Goal: Contribute content: Add original content to the website for others to see

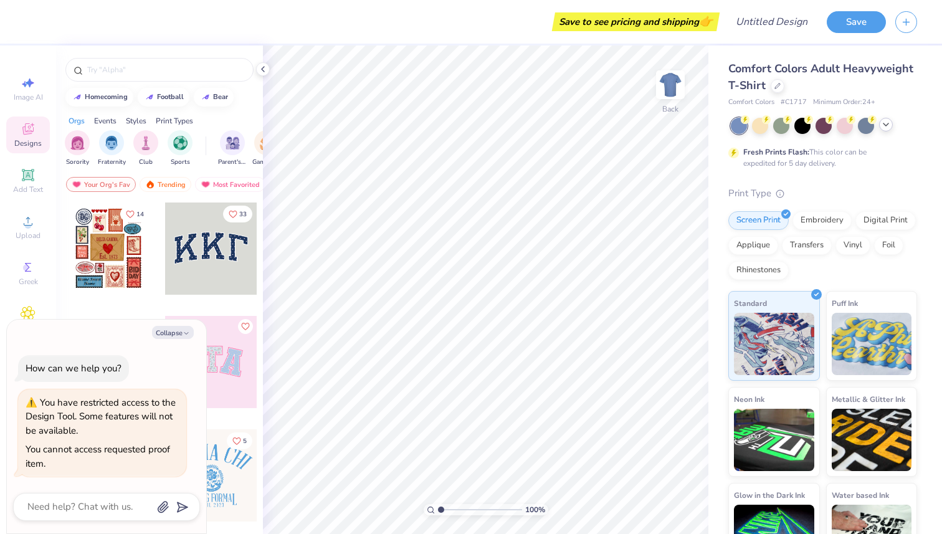
click at [705, 125] on div at bounding box center [886, 125] width 14 height 14
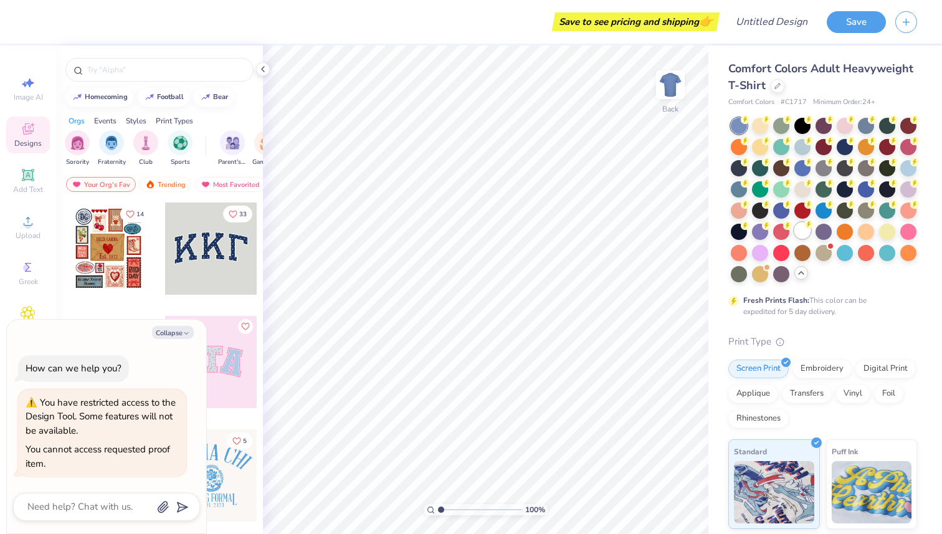
click at [705, 239] on div at bounding box center [803, 230] width 16 height 16
click at [262, 64] on div at bounding box center [263, 69] width 14 height 14
type textarea "x"
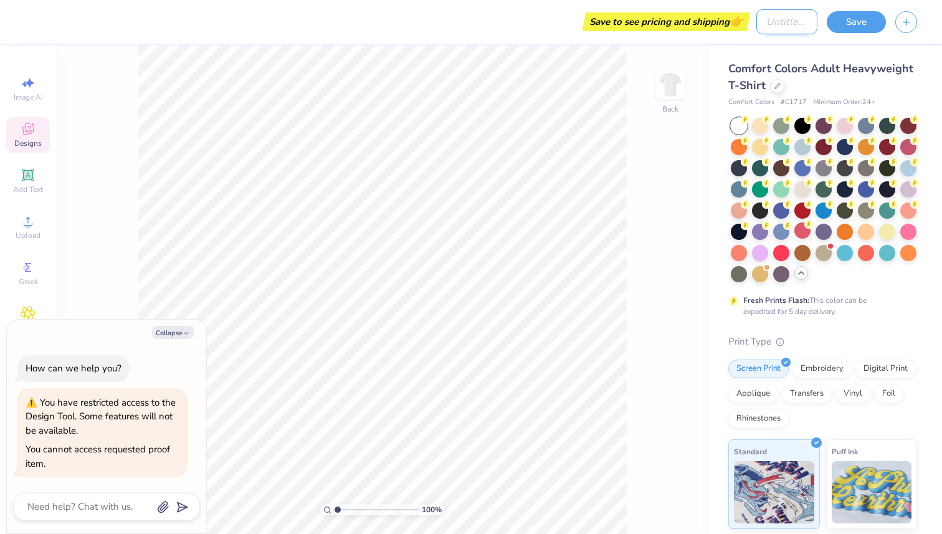
click at [705, 32] on input "Design Title" at bounding box center [787, 21] width 61 height 25
click at [705, 32] on div "Save" at bounding box center [856, 22] width 59 height 22
click at [705, 22] on icon "button" at bounding box center [906, 20] width 11 height 11
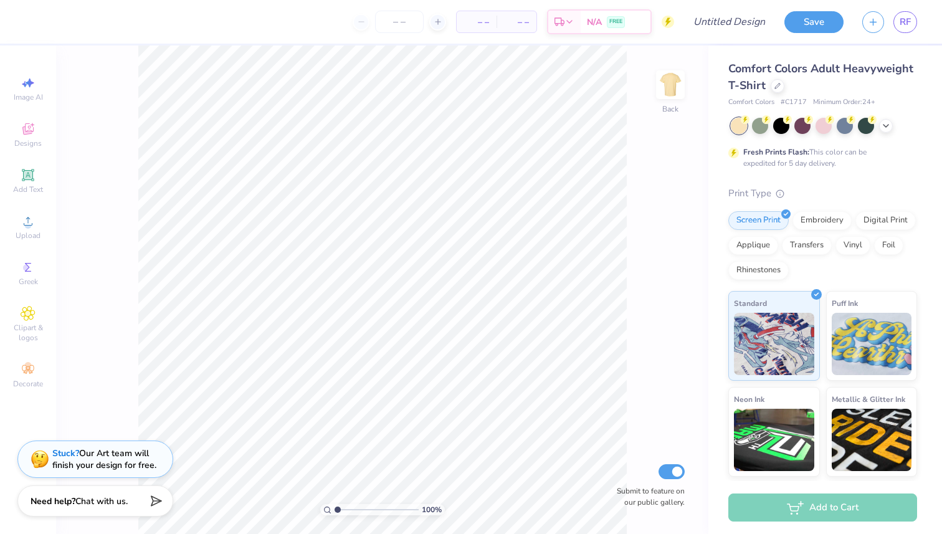
click at [596, 125] on div at bounding box center [824, 126] width 186 height 16
click at [596, 128] on div at bounding box center [824, 126] width 186 height 16
click at [596, 128] on icon at bounding box center [886, 125] width 10 height 10
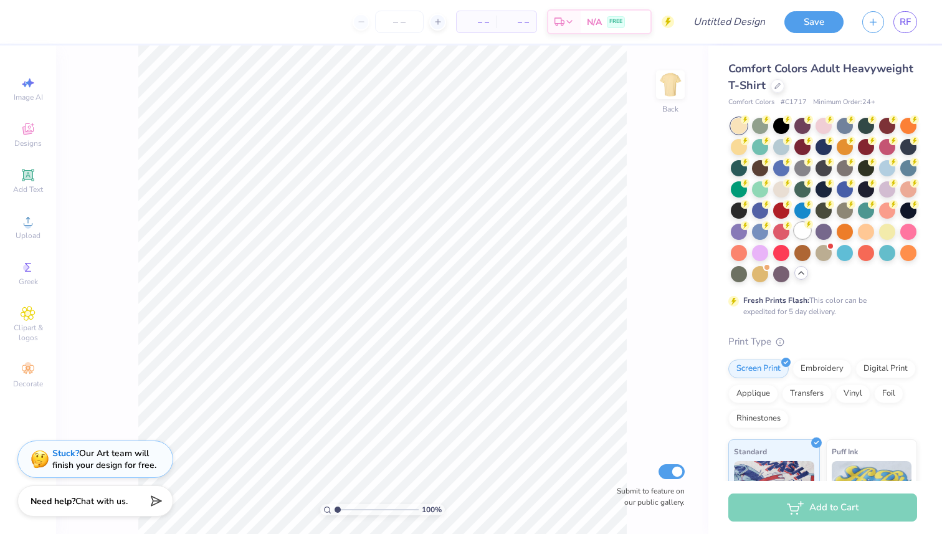
click at [596, 239] on div at bounding box center [803, 230] width 16 height 16
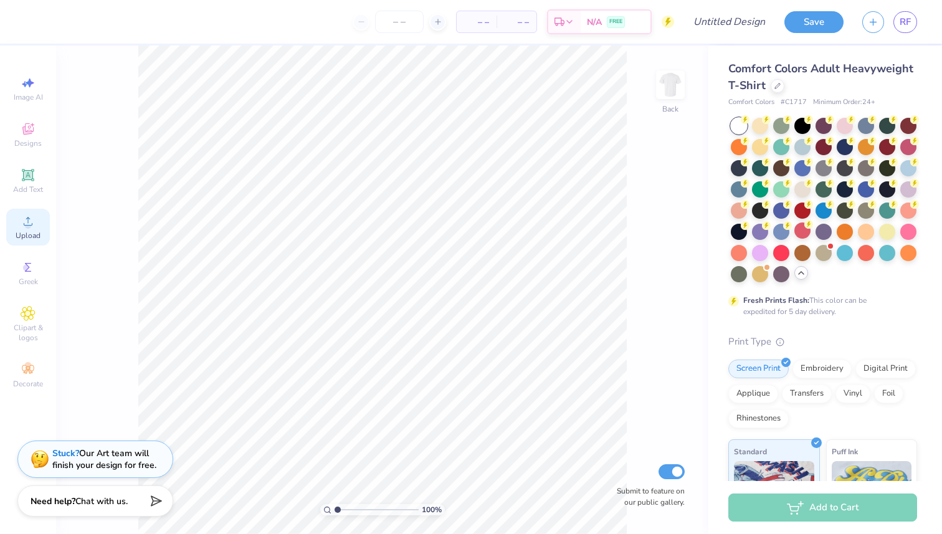
click at [27, 227] on circle at bounding box center [27, 225] width 7 height 7
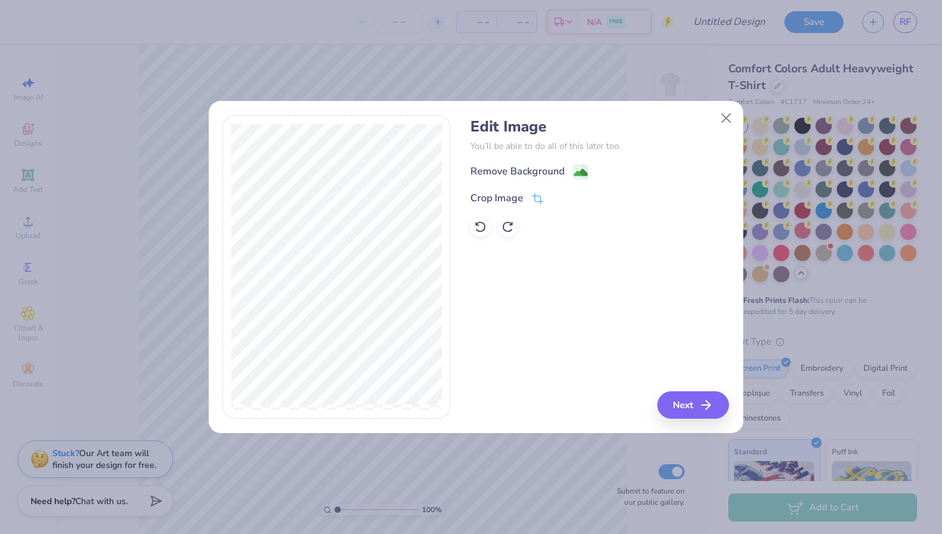
click at [596, 384] on div "Edit Image You’ll be able to do all of this later too. Remove Background Crop I…" at bounding box center [599, 267] width 259 height 304
click at [596, 404] on button "Next" at bounding box center [695, 404] width 72 height 27
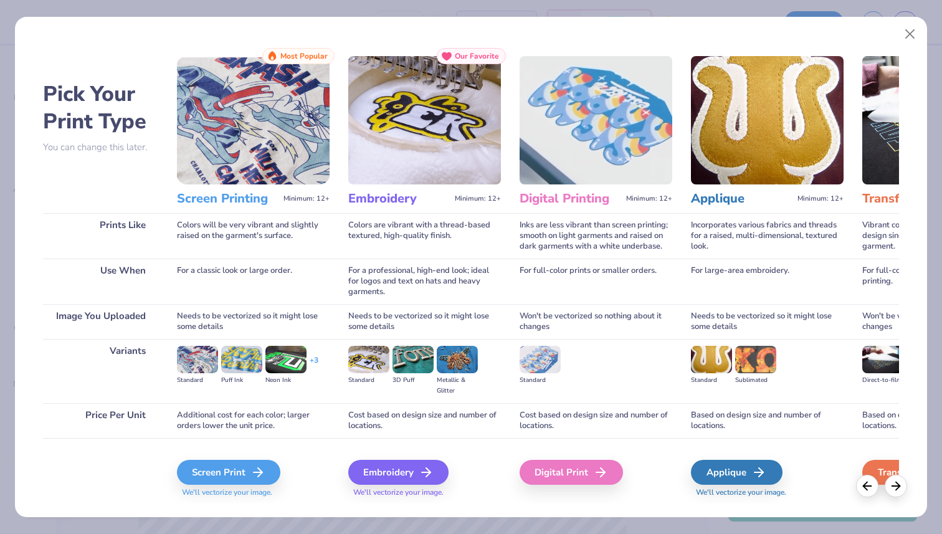
click at [291, 462] on div "Screen Print We'll vectorize your image." at bounding box center [253, 479] width 153 height 38
click at [247, 472] on div "Screen Print" at bounding box center [230, 472] width 103 height 25
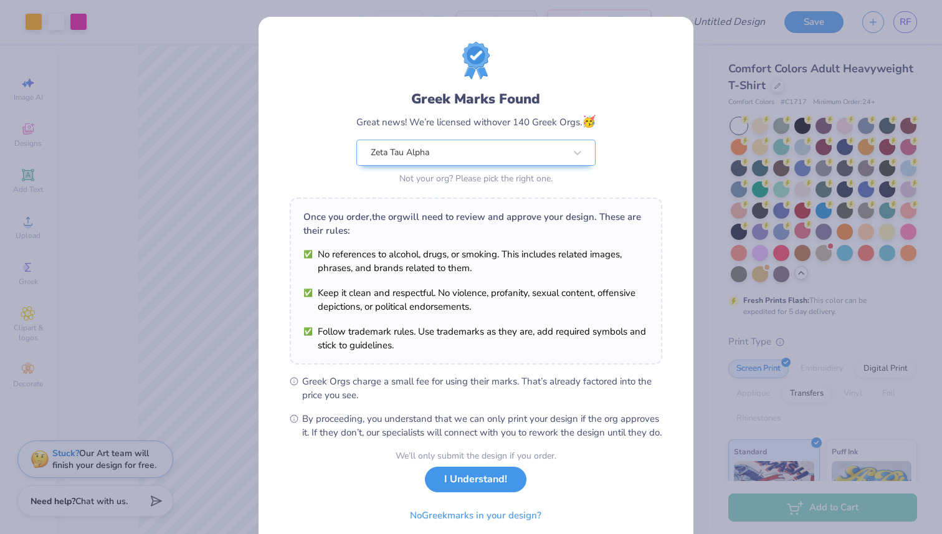
click at [472, 488] on button "I Understand!" at bounding box center [476, 480] width 102 height 26
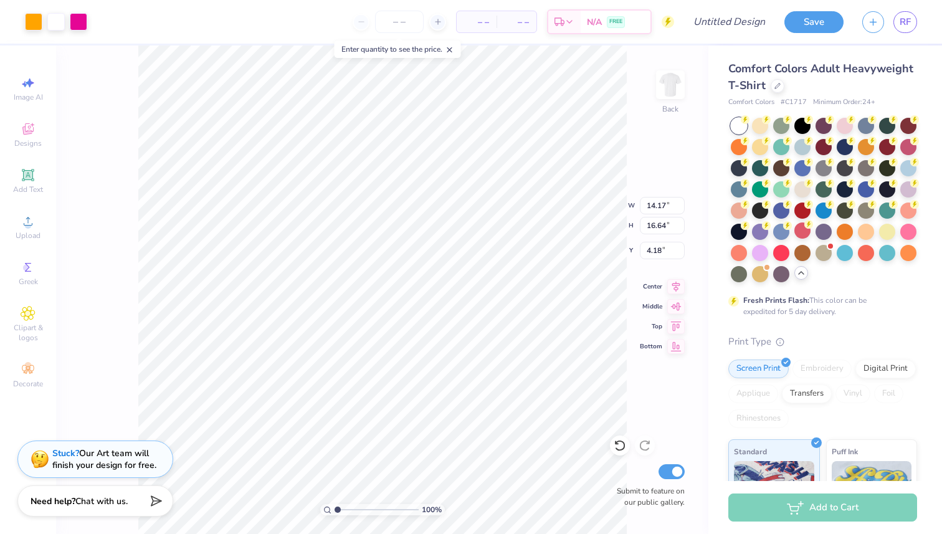
type input "4.50"
type input "5.28"
type input "2.35"
type input "3.64"
type input "4.27"
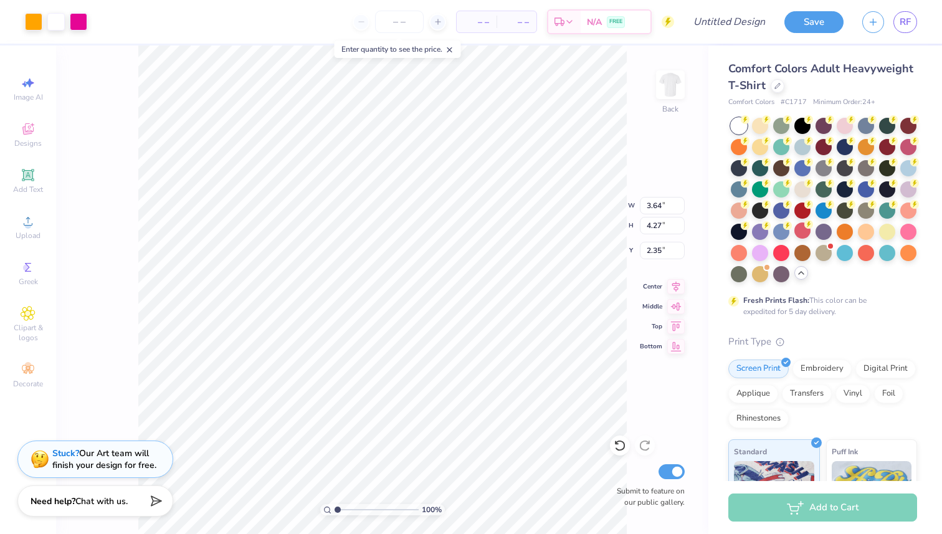
type input "3.00"
type input "2.79"
type input "2.76"
click at [596, 89] on img at bounding box center [671, 85] width 50 height 50
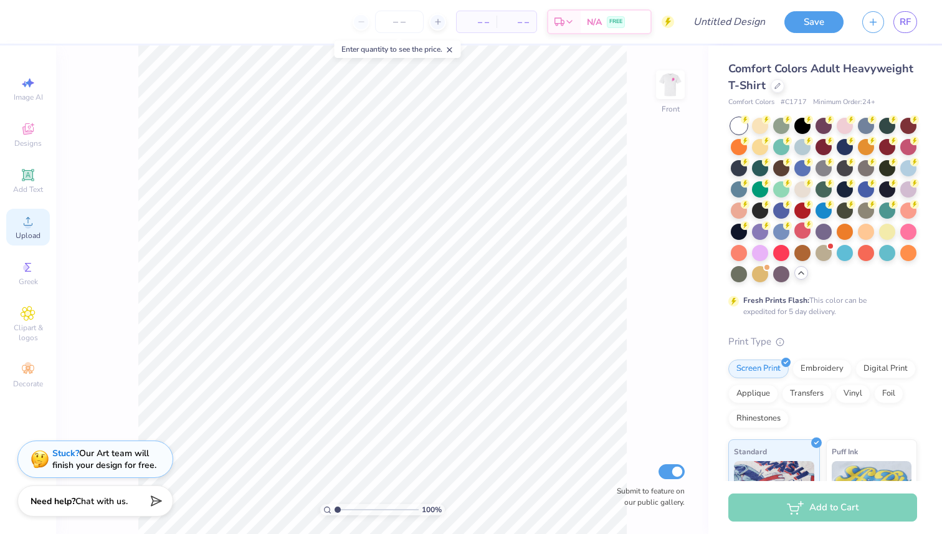
click at [24, 231] on span "Upload" at bounding box center [28, 236] width 25 height 10
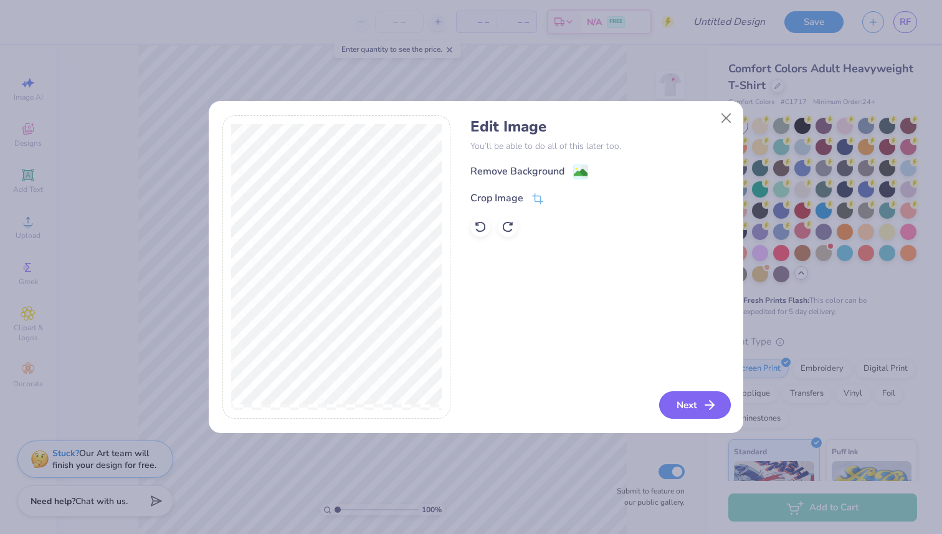
click at [596, 395] on button "Next" at bounding box center [695, 404] width 72 height 27
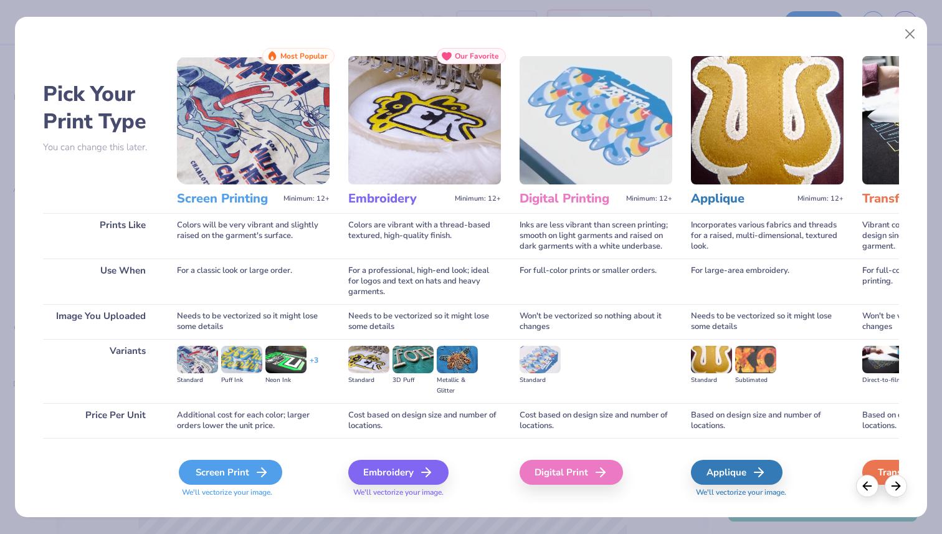
click at [214, 479] on div "Screen Print" at bounding box center [230, 472] width 103 height 25
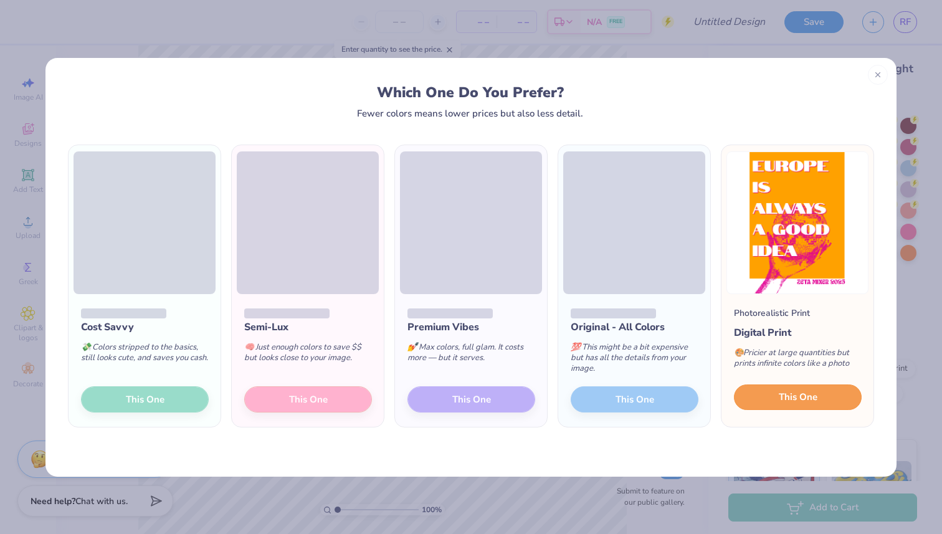
click at [596, 398] on span "This One" at bounding box center [798, 397] width 39 height 14
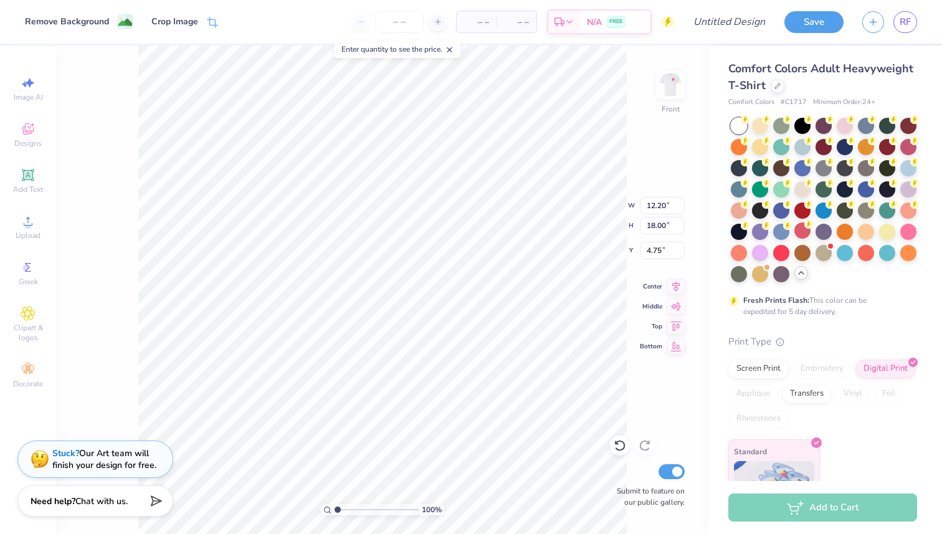
type input "4.32"
type input "4.33"
type input "11.21"
type input "16.54"
type input "4.85"
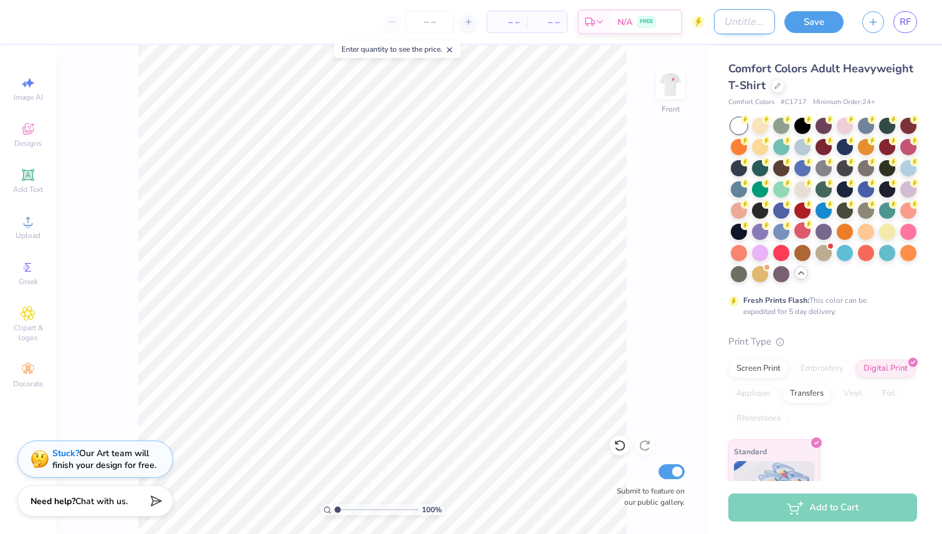
click at [596, 26] on input "Design Title" at bounding box center [744, 21] width 61 height 25
type input "Europe Mxer shirt"
click at [596, 27] on button "Save" at bounding box center [814, 20] width 59 height 22
click at [596, 20] on div "Save" at bounding box center [814, 22] width 59 height 22
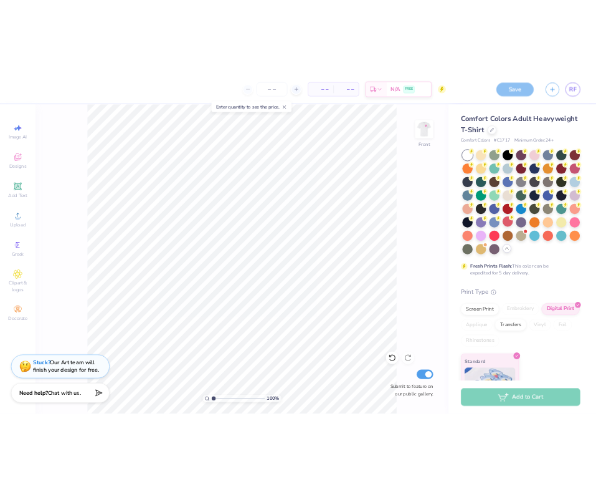
scroll to position [0, 0]
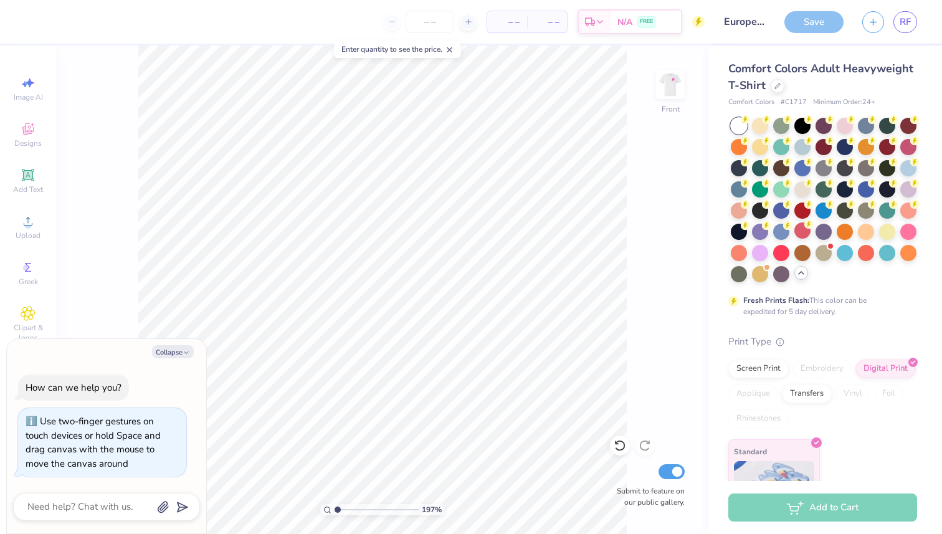
type input "1"
drag, startPoint x: 340, startPoint y: 508, endPoint x: 314, endPoint y: 507, distance: 25.6
click at [335, 488] on input "range" at bounding box center [377, 509] width 84 height 11
click at [450, 50] on icon at bounding box center [450, 49] width 9 height 9
click at [188, 351] on icon "button" at bounding box center [186, 352] width 7 height 7
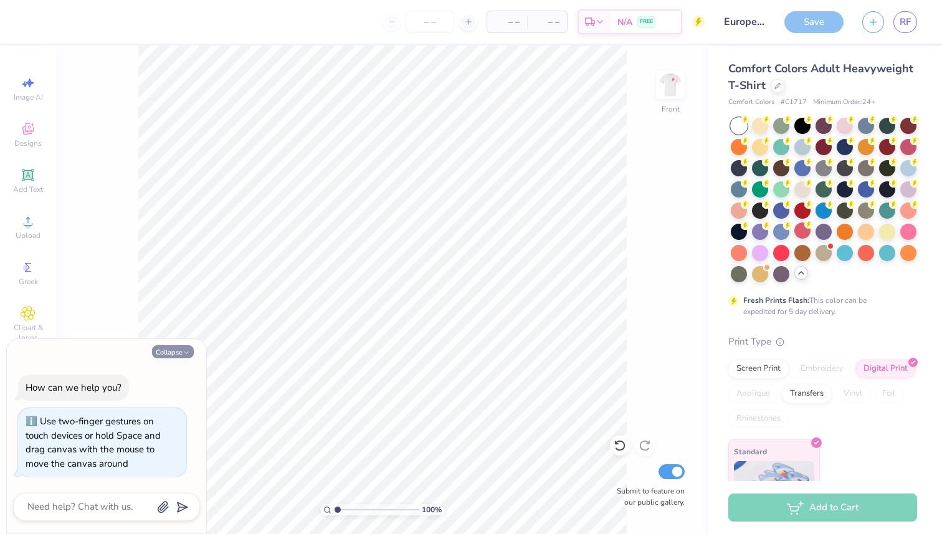
type textarea "x"
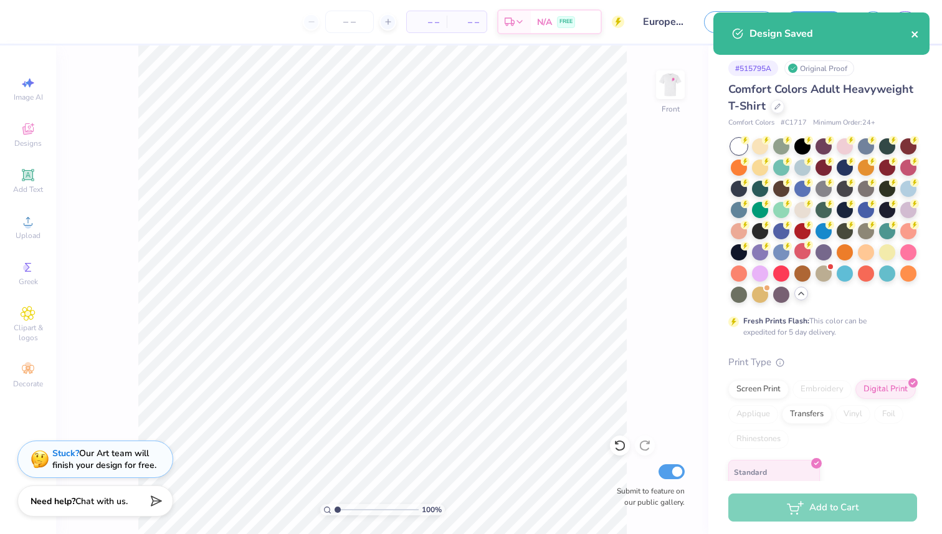
click at [596, 27] on button "close" at bounding box center [915, 33] width 9 height 15
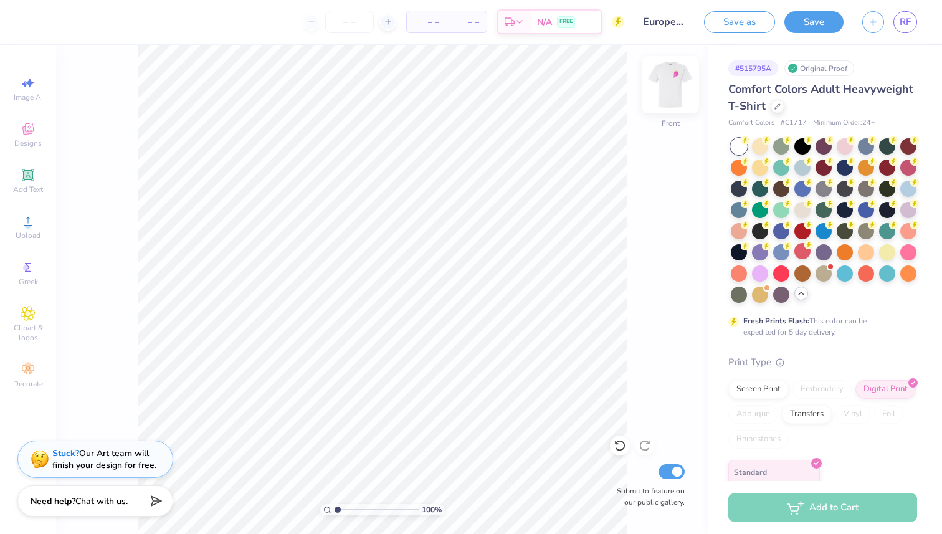
click at [596, 90] on img at bounding box center [671, 85] width 50 height 50
click at [596, 370] on div "Print Type" at bounding box center [822, 362] width 189 height 14
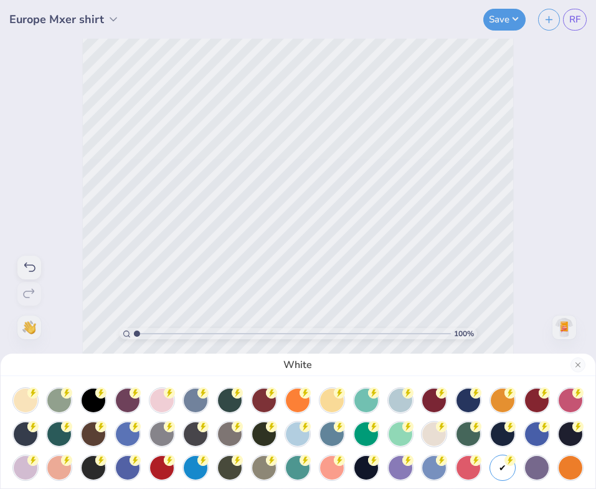
click at [506, 15] on div "White" at bounding box center [298, 244] width 596 height 489
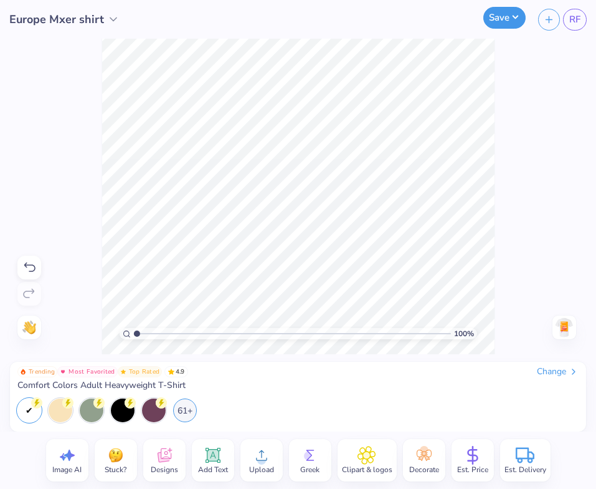
click at [509, 26] on button "Save" at bounding box center [505, 18] width 42 height 22
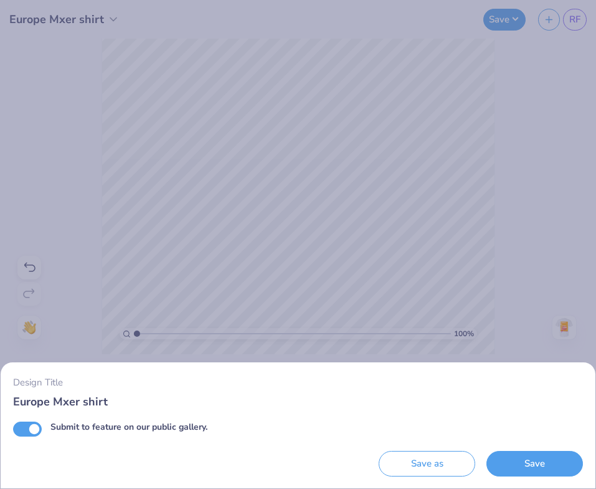
click at [80, 401] on input "Europe Mxer shirt" at bounding box center [298, 401] width 570 height 16
click at [64, 401] on input "Europe Mxer shirt" at bounding box center [298, 401] width 570 height 16
click at [540, 464] on button "Save" at bounding box center [535, 464] width 97 height 26
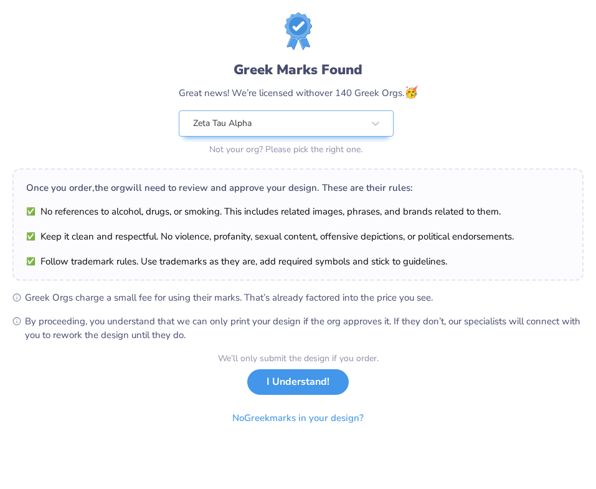
click at [317, 382] on button "I Understand!" at bounding box center [298, 382] width 102 height 26
